Goal: Information Seeking & Learning: Learn about a topic

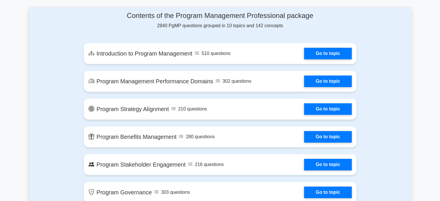
scroll to position [301, 0]
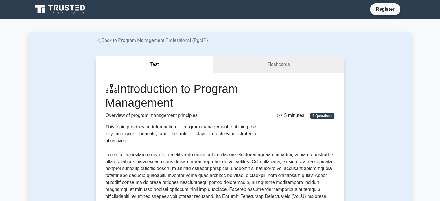
click at [271, 69] on link "Flashcards" at bounding box center [278, 64] width 131 height 16
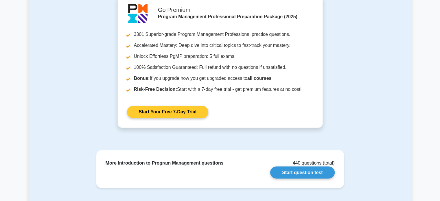
scroll to position [949, 0]
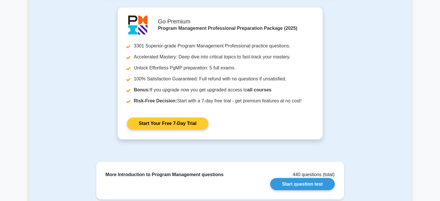
click at [195, 123] on link "Start Your Free 7-Day Trial" at bounding box center [167, 123] width 81 height 12
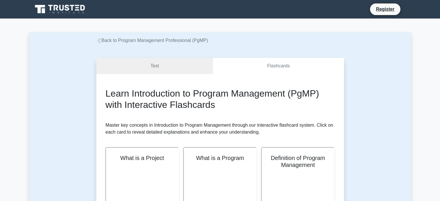
click at [134, 41] on link "Back to Program Management Professional (PgMP)" at bounding box center [152, 40] width 112 height 5
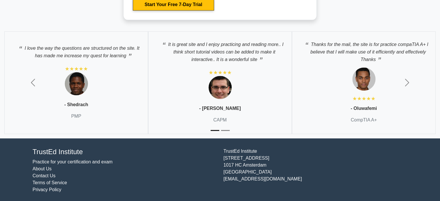
scroll to position [1151, 0]
click at [406, 82] on span "button" at bounding box center [407, 82] width 9 height 9
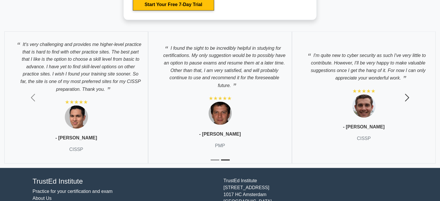
click at [406, 82] on button "Next" at bounding box center [407, 97] width 66 height 141
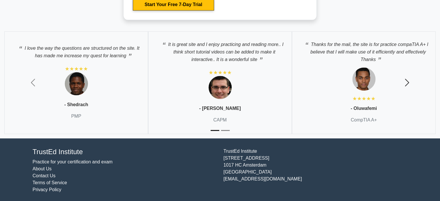
click at [406, 82] on span "button" at bounding box center [407, 82] width 9 height 9
